Goal: Find specific page/section: Locate a particular part of the current website

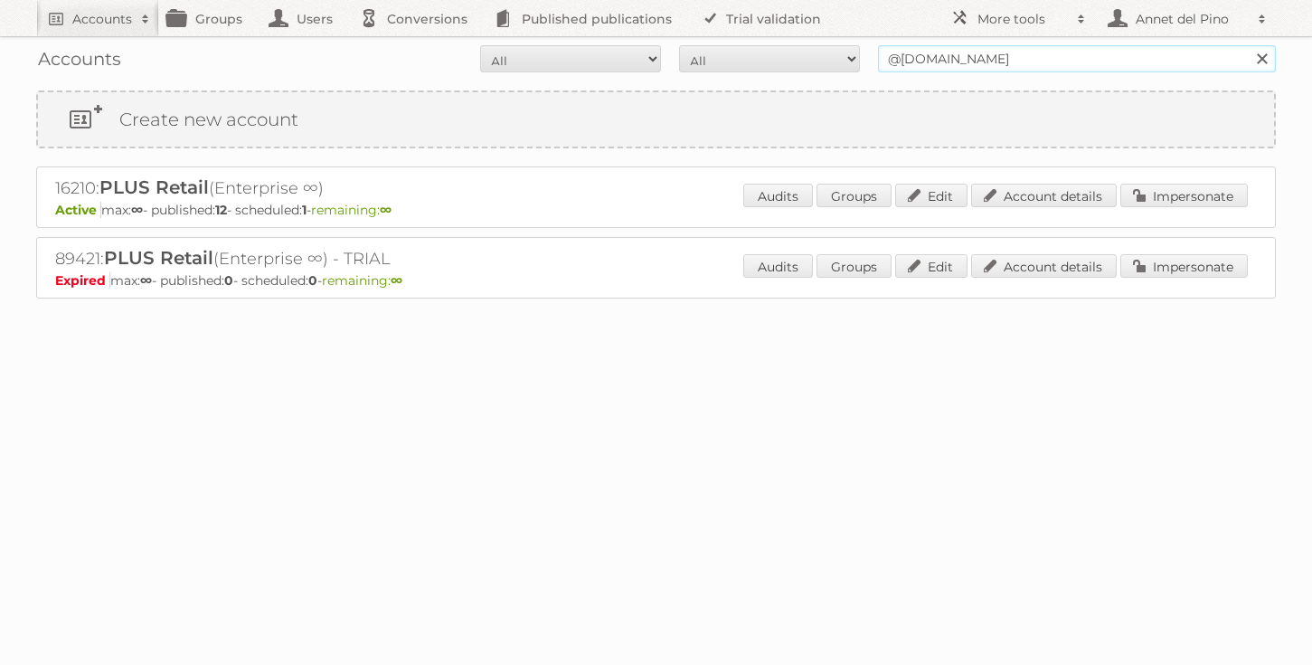
click at [1002, 62] on input "@[DOMAIN_NAME]" at bounding box center [1077, 58] width 398 height 27
paste input "[EMAIL_ADDRESS][DOMAIN_NAME]"
type input "[EMAIL_ADDRESS][DOMAIN_NAME]"
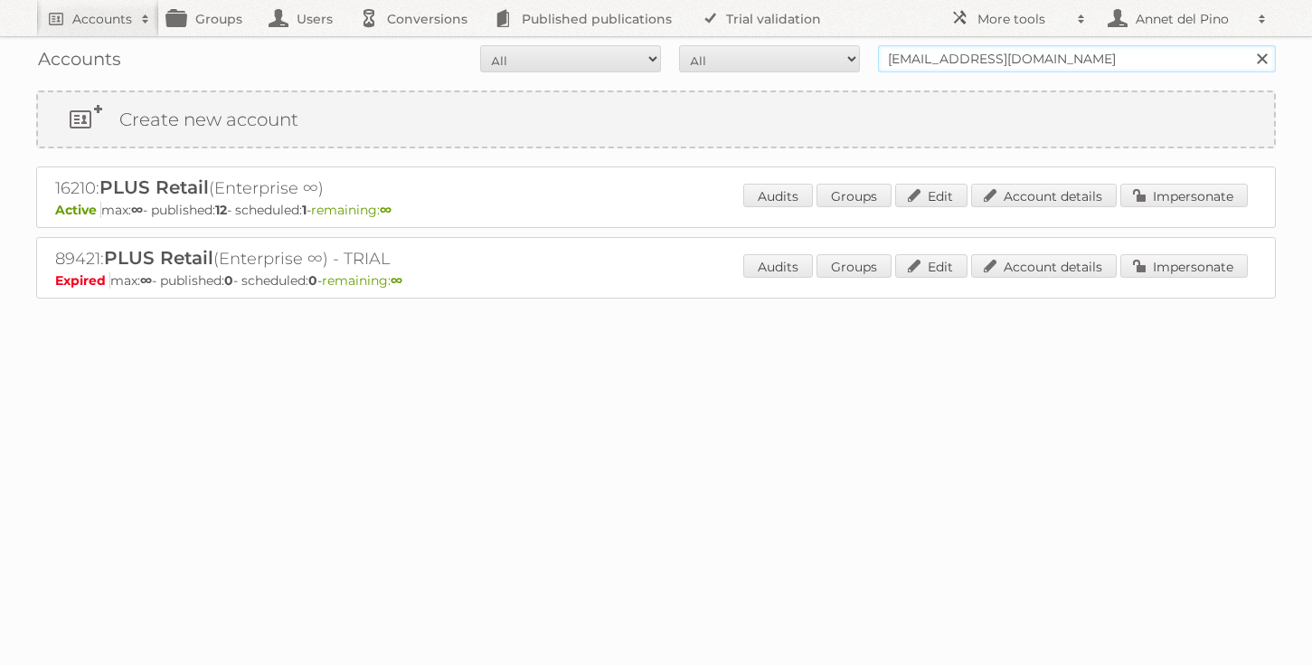
click at [1248, 45] on input "Search" at bounding box center [1261, 58] width 27 height 27
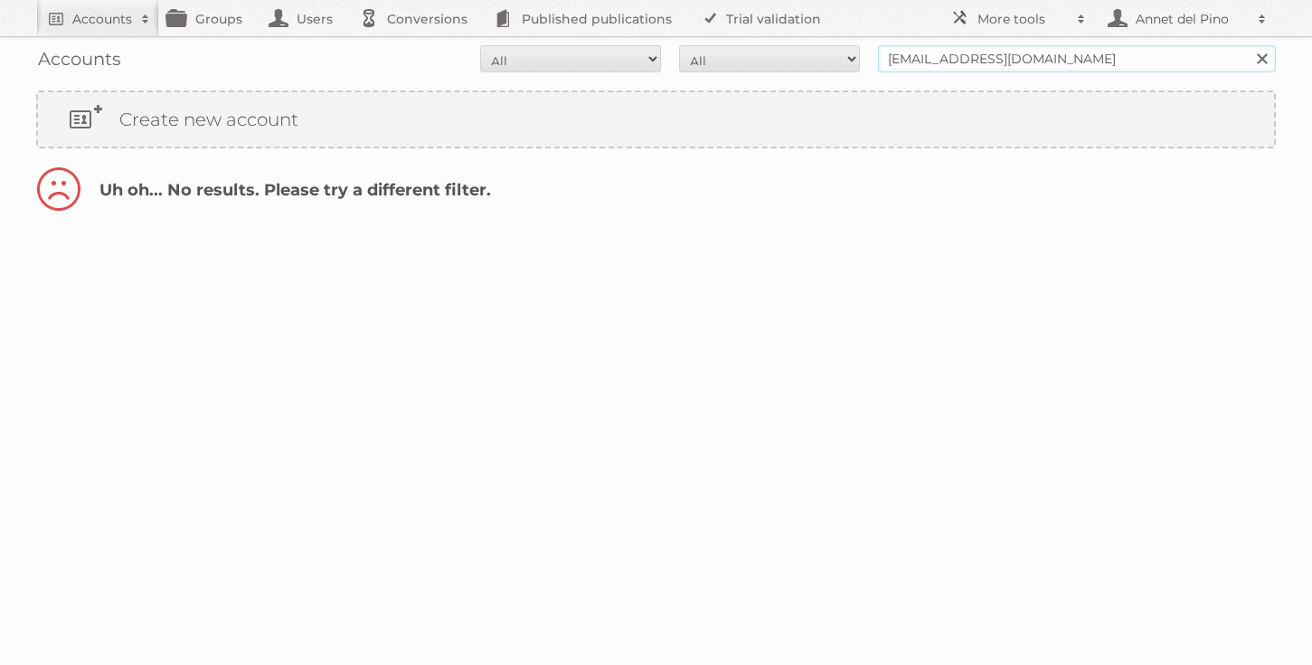
drag, startPoint x: 955, startPoint y: 58, endPoint x: 834, endPoint y: 59, distance: 121.2
click at [834, 59] on form "All Active Expired Pending All Paid Trials Self service ensad.sunj@dm-drogeriem…" at bounding box center [656, 58] width 1240 height 27
type input "@dm-drogeriemarkt.ba"
click at [1248, 45] on input "Search" at bounding box center [1261, 58] width 27 height 27
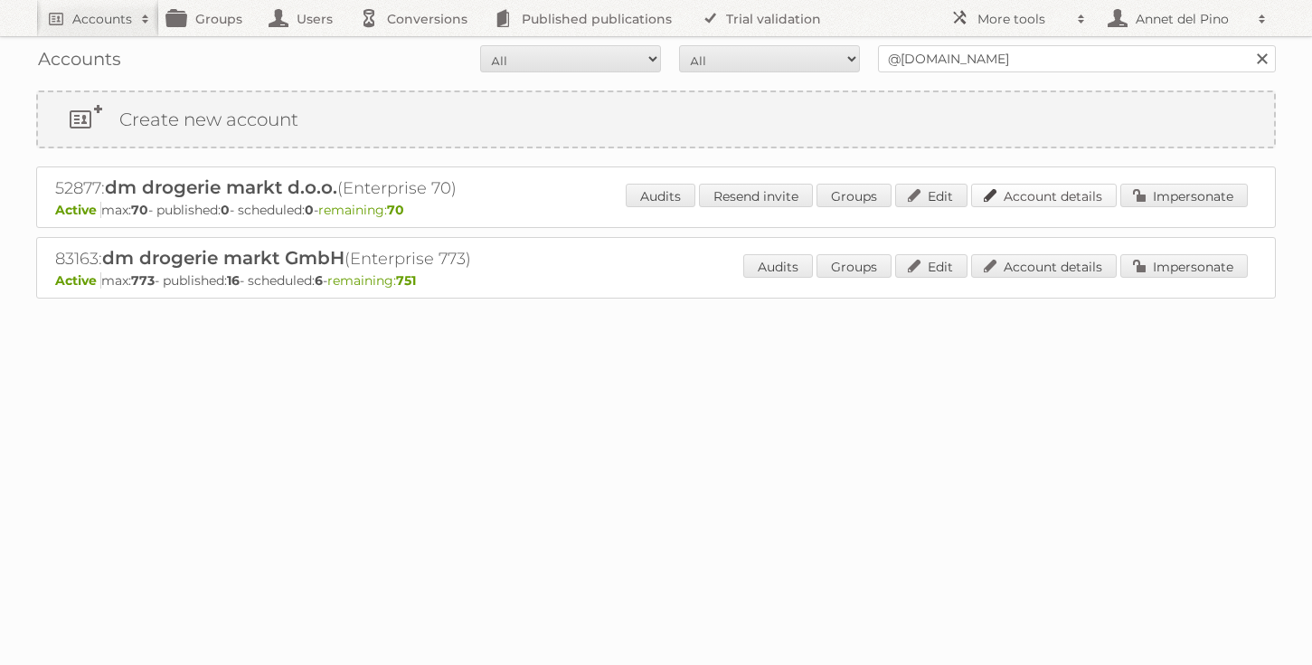
click at [1053, 201] on link "Account details" at bounding box center [1044, 196] width 146 height 24
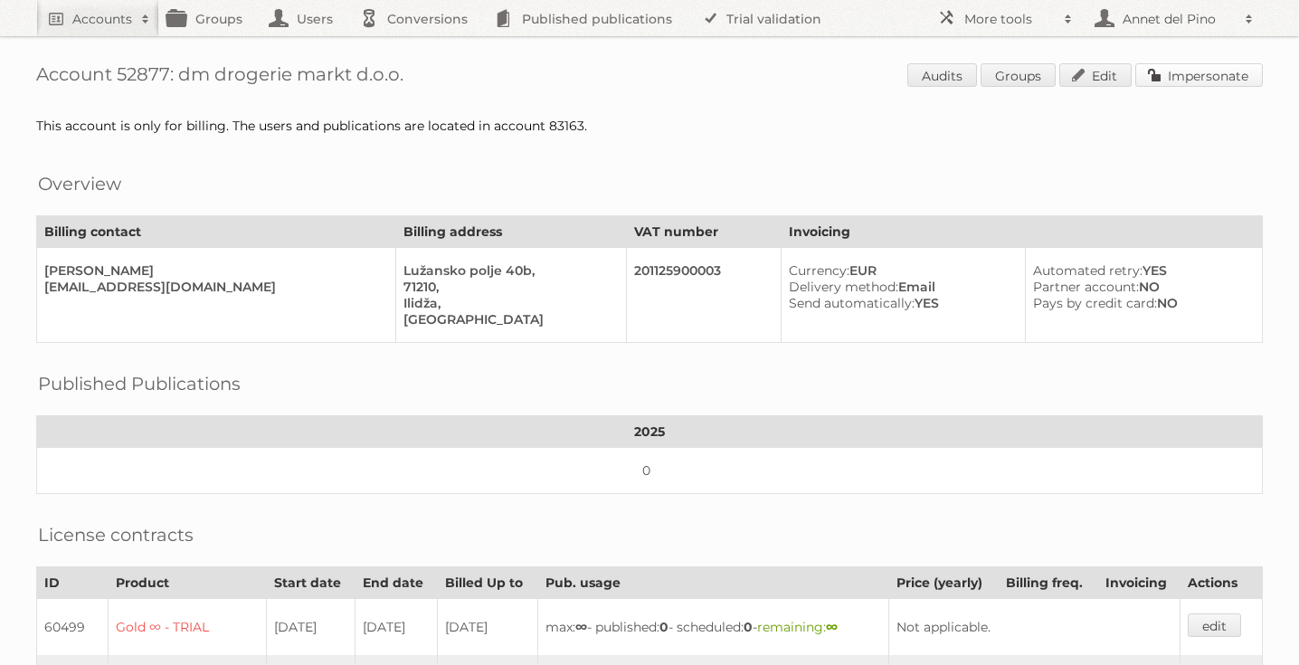
click at [1202, 77] on link "Impersonate" at bounding box center [1199, 75] width 128 height 24
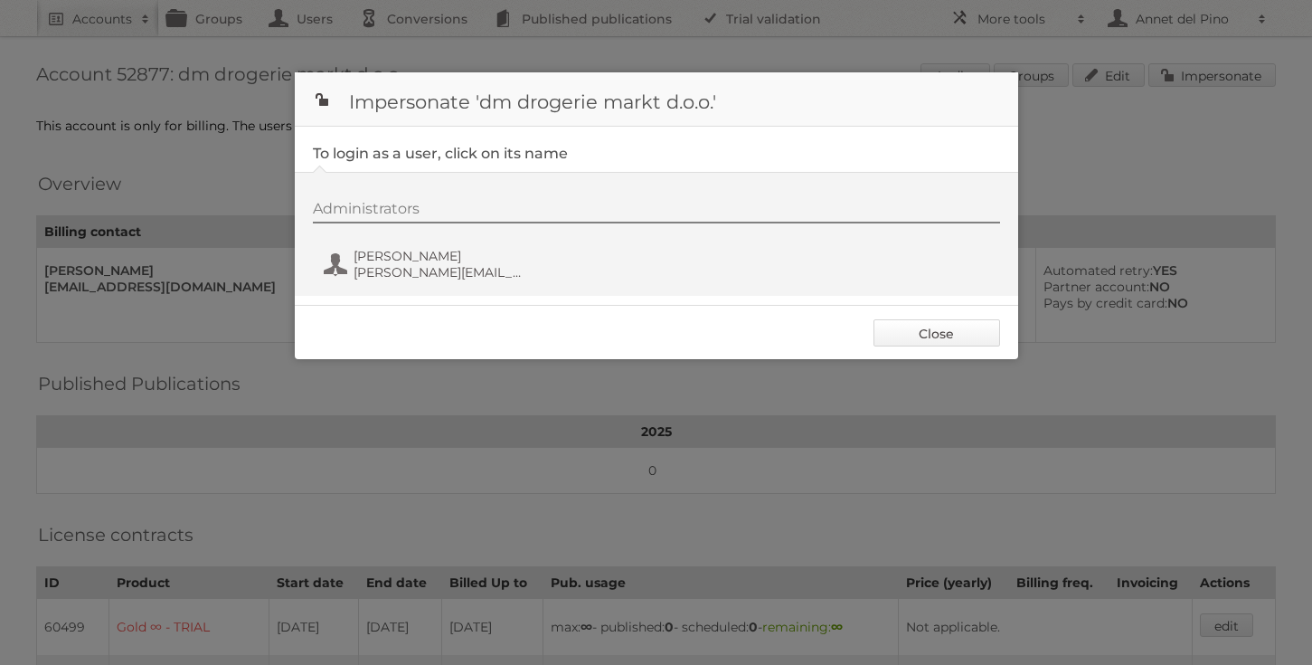
click at [924, 329] on link "Close" at bounding box center [937, 332] width 127 height 27
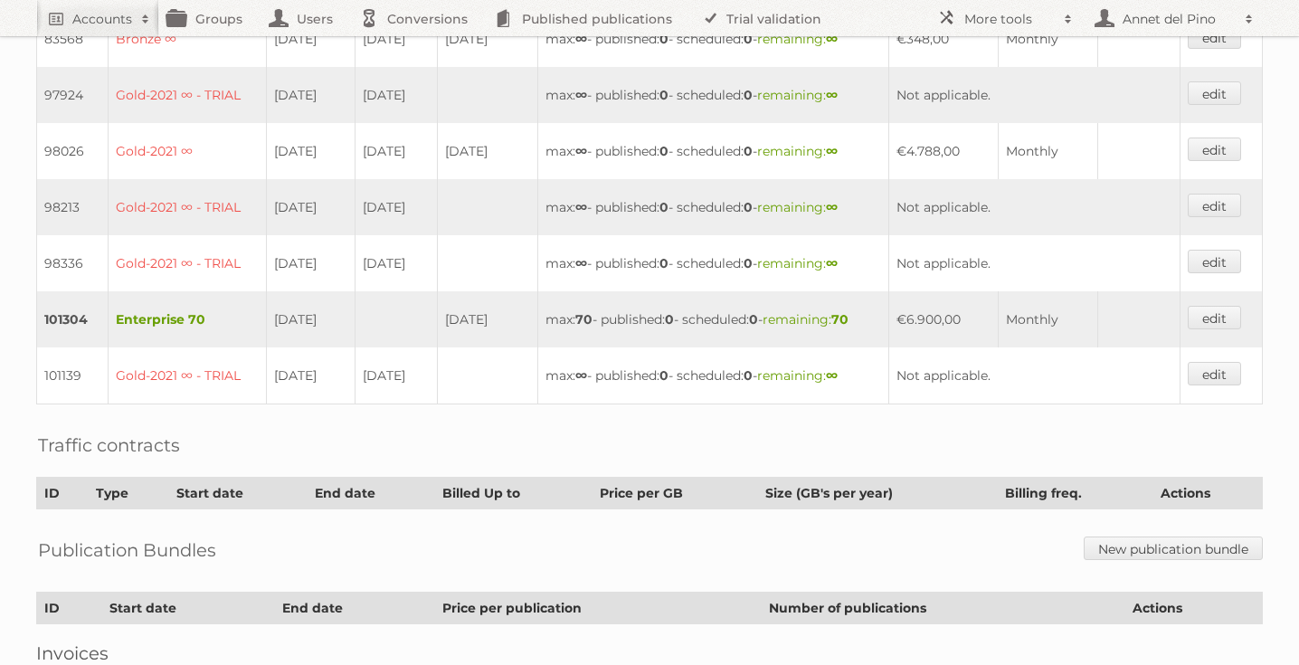
scroll to position [939, 0]
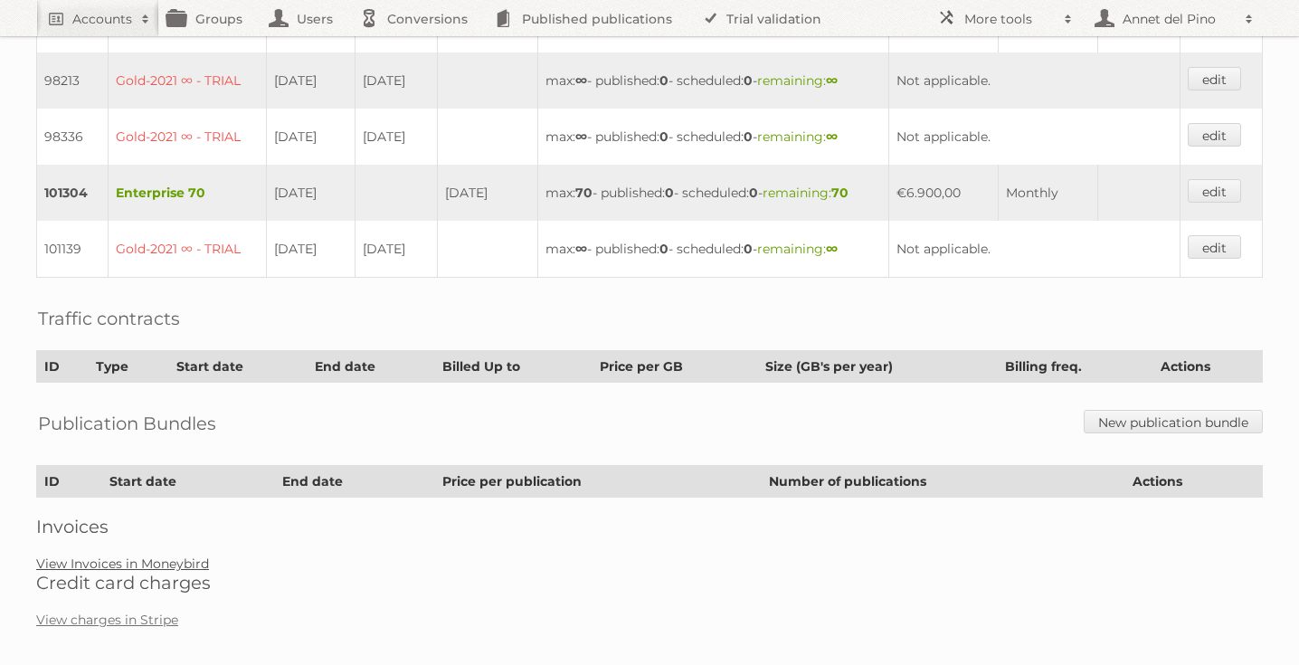
click at [146, 555] on link "View Invoices in Moneybird" at bounding box center [122, 563] width 173 height 16
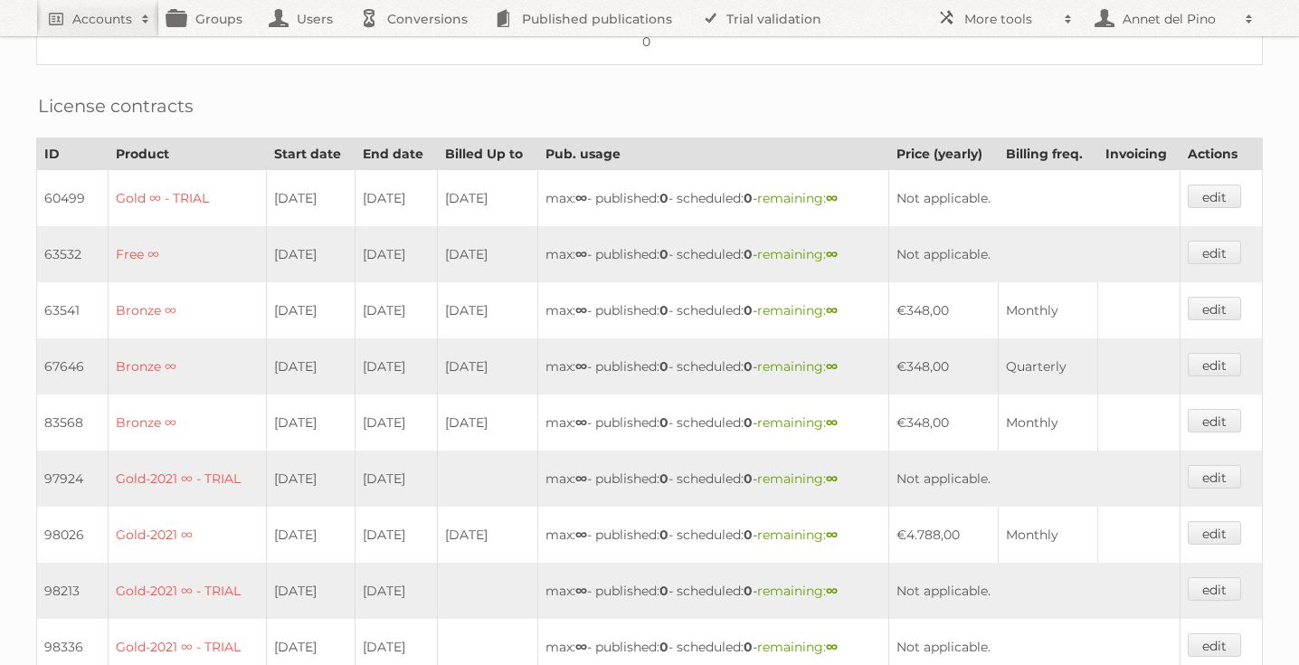
scroll to position [0, 0]
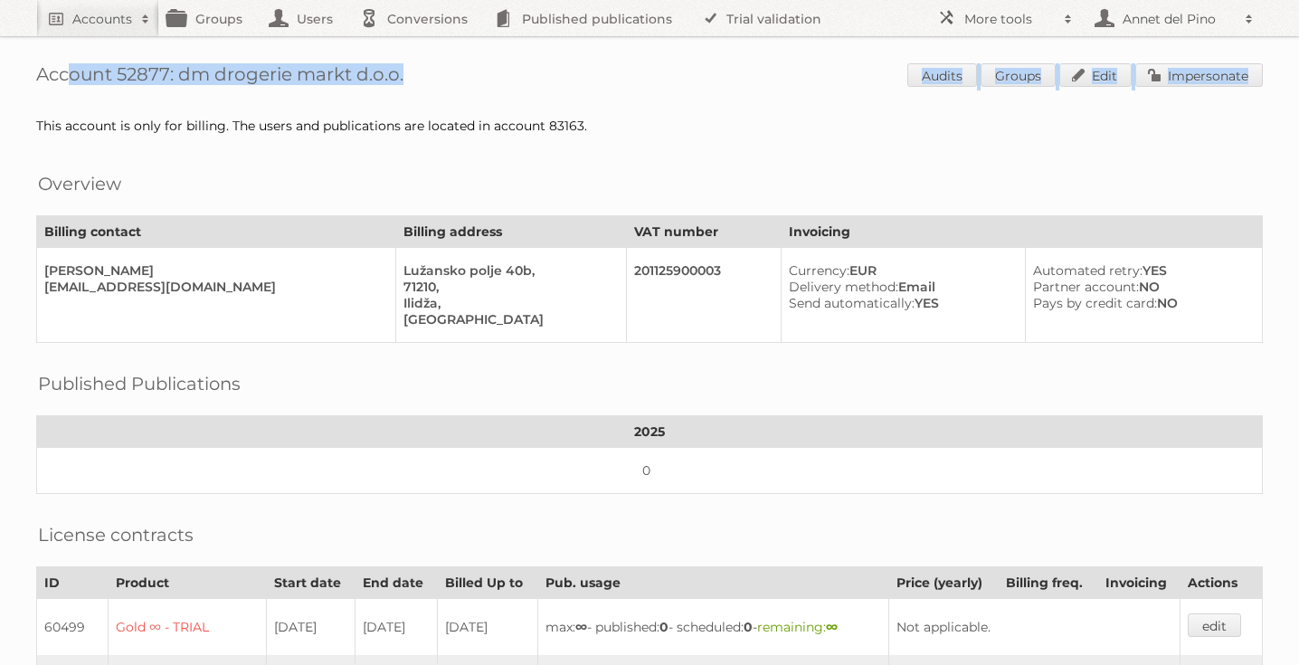
drag, startPoint x: 30, startPoint y: 80, endPoint x: 469, endPoint y: 90, distance: 439.7
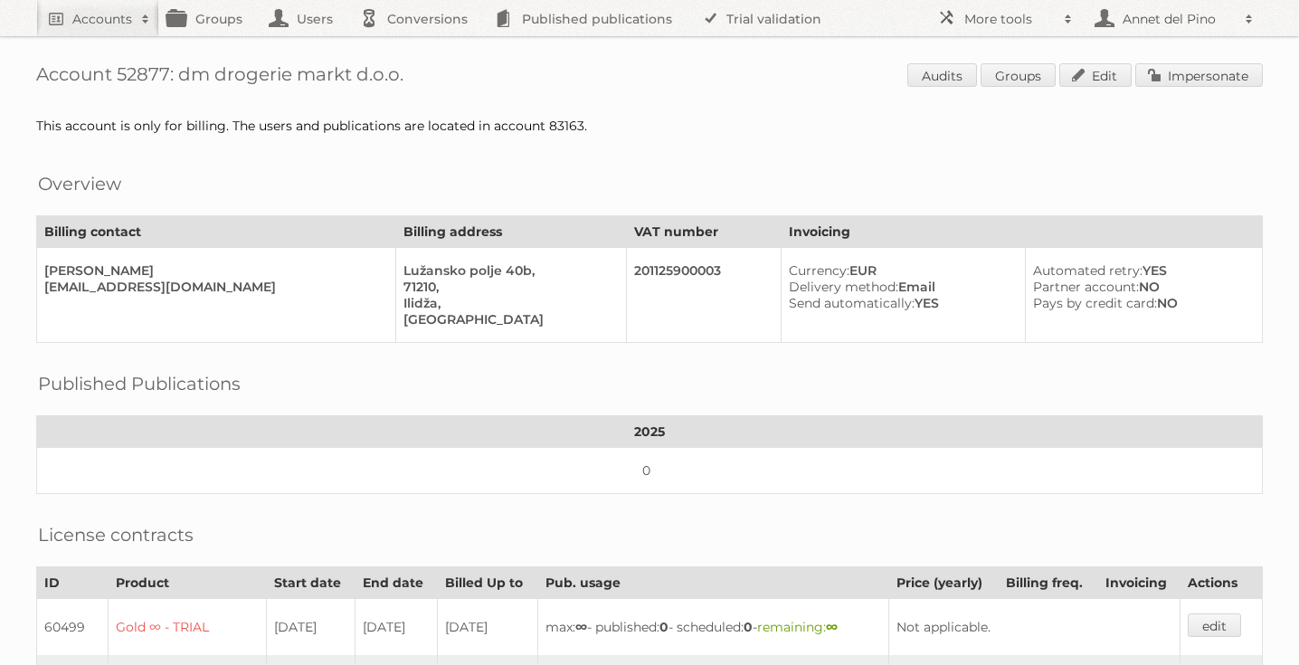
click at [438, 89] on h1 "Account 52877: dm drogerie markt d.o.o. Audits Groups Edit Impersonate" at bounding box center [649, 76] width 1227 height 27
drag, startPoint x: 438, startPoint y: 89, endPoint x: 59, endPoint y: 79, distance: 379.1
click at [59, 80] on h1 "Account 52877: dm drogerie markt d.o.o. Audits Groups Edit Impersonate" at bounding box center [649, 76] width 1227 height 27
click at [43, 74] on h1 "Account 52877: dm drogerie markt d.o.o. Audits Groups Edit Impersonate" at bounding box center [649, 76] width 1227 height 27
drag, startPoint x: 35, startPoint y: 74, endPoint x: 407, endPoint y: 85, distance: 371.9
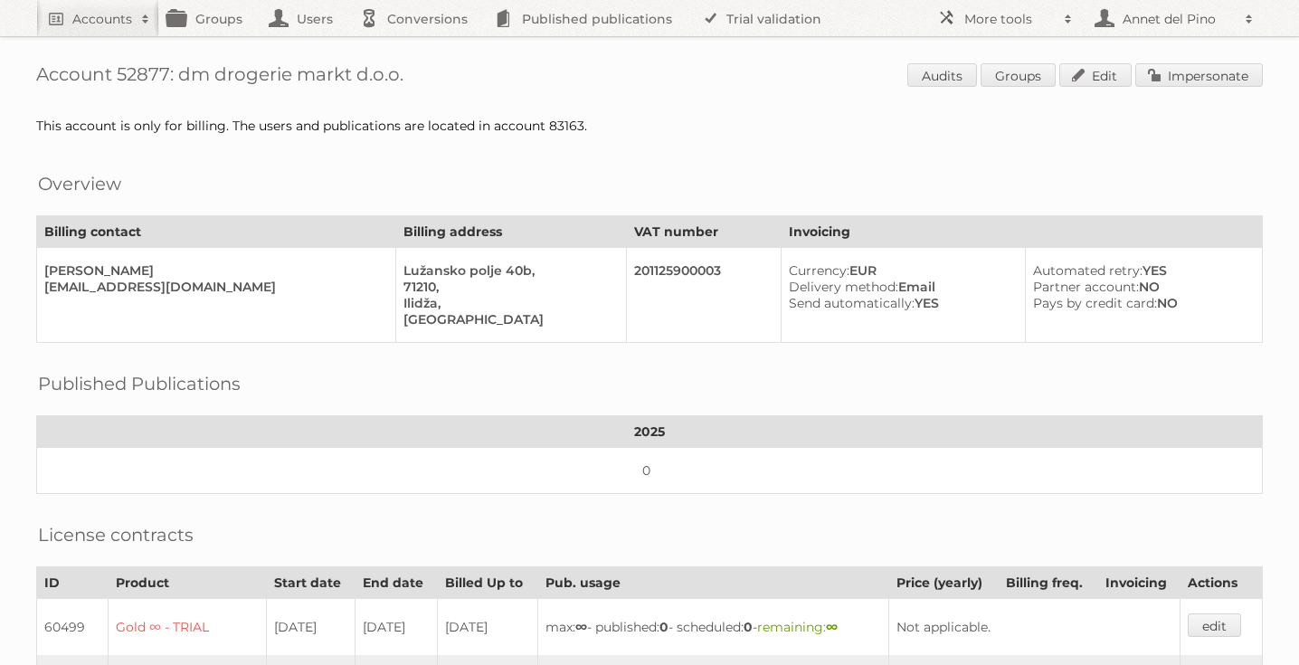
copy h1 "Account 52877: dm drogerie markt d.o.o."
